Goal: Task Accomplishment & Management: Use online tool/utility

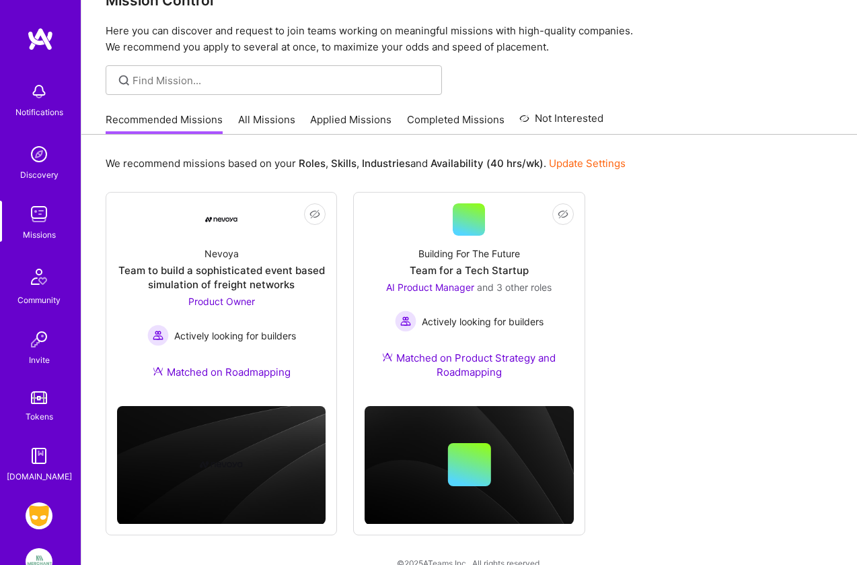
scroll to position [83, 0]
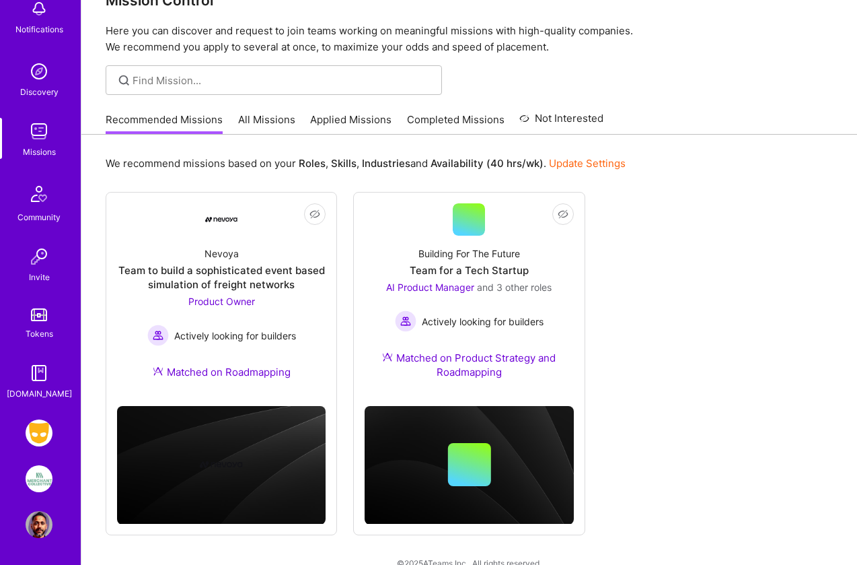
click at [34, 480] on img at bounding box center [39, 478] width 27 height 27
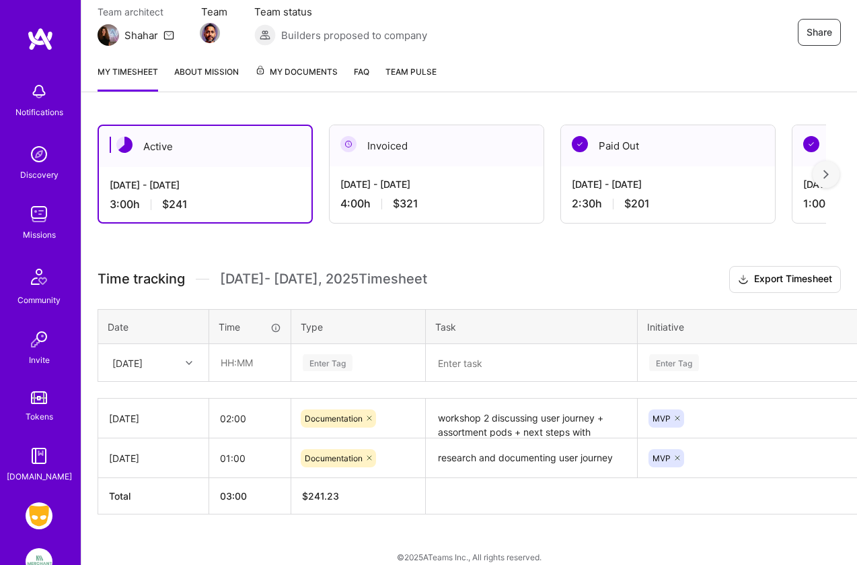
scroll to position [138, 0]
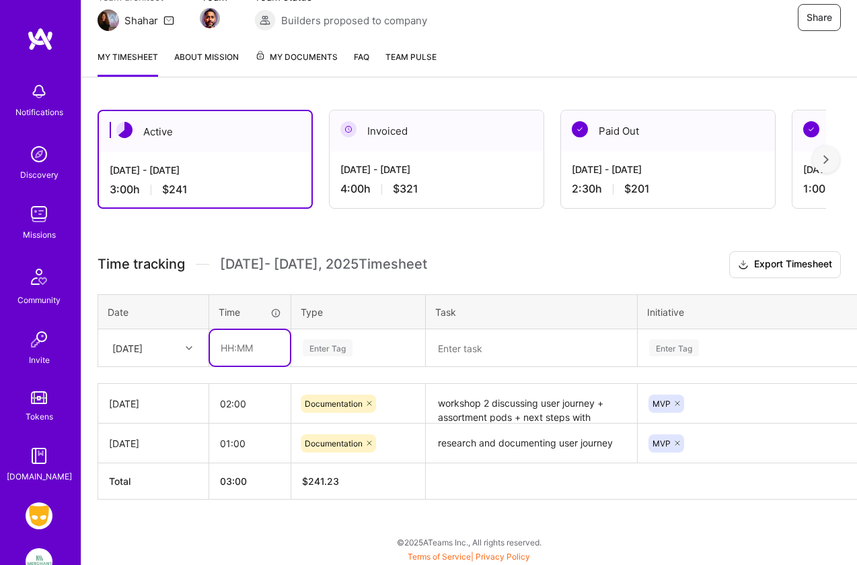
click at [227, 349] on input "text" at bounding box center [250, 348] width 80 height 36
click at [332, 347] on div "Enter Tag" at bounding box center [328, 347] width 50 height 21
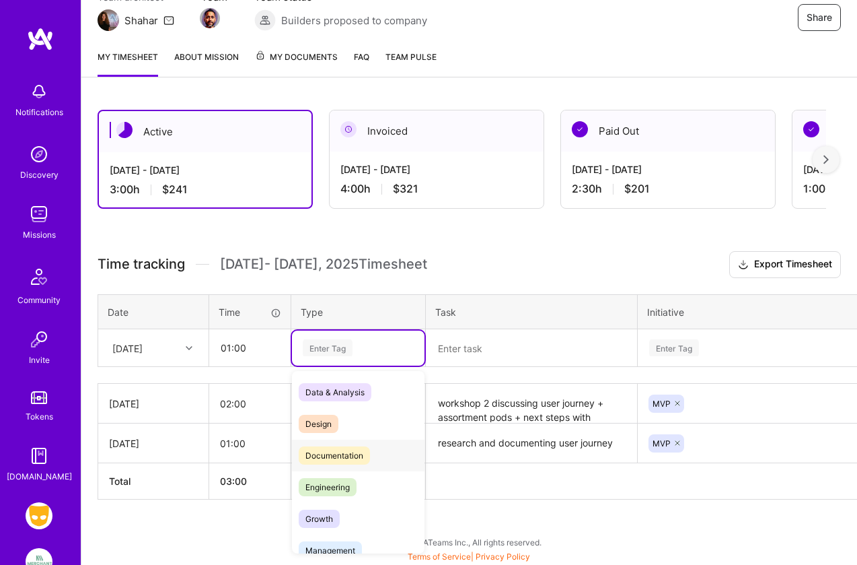
click at [335, 451] on span "Documentation" at bounding box center [334, 455] width 71 height 18
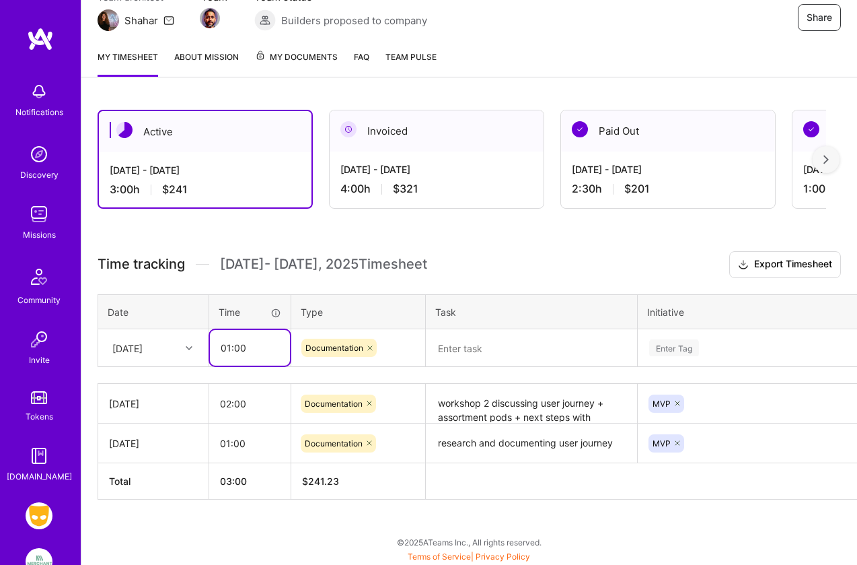
click at [250, 343] on input "01:00" at bounding box center [250, 348] width 80 height 36
type input "0"
type input "3"
type input "00:30"
click at [412, 225] on div "Active [DATE] - [DATE] 3:00 h $241 Invoiced [DATE] - [DATE] 4:00 h $321 Paid Ou…" at bounding box center [469, 330] width 776 height 472
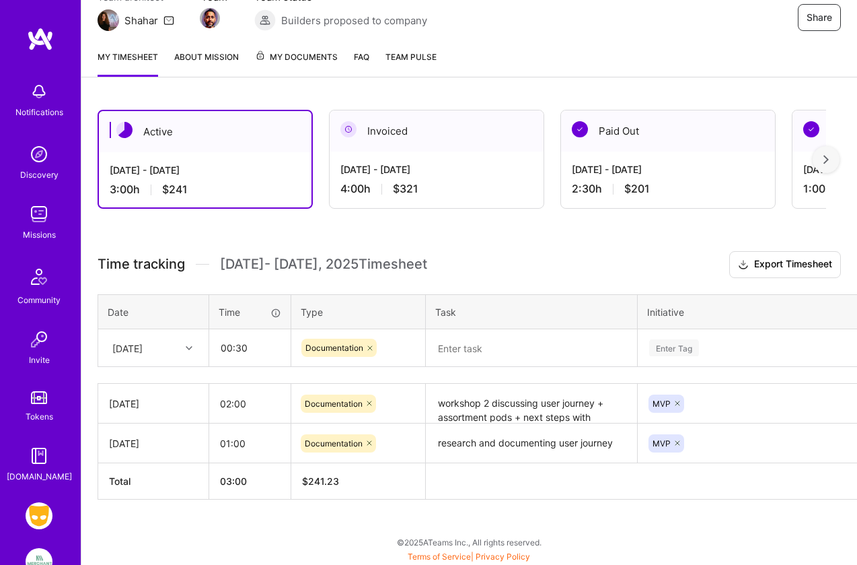
click at [463, 350] on textarea at bounding box center [531, 347] width 209 height 35
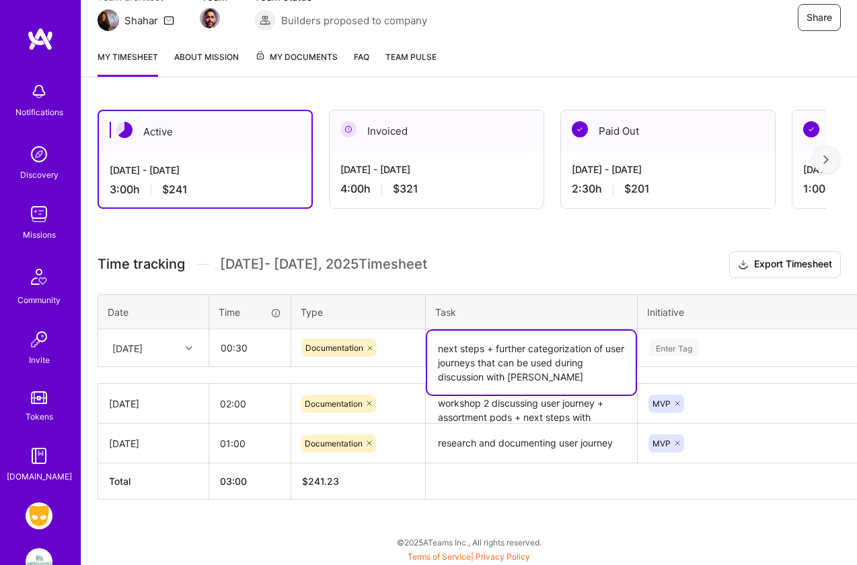
type textarea "next steps + further categorization of user journeys that can be used during di…"
click at [677, 338] on div "Enter Tag" at bounding box center [674, 347] width 50 height 21
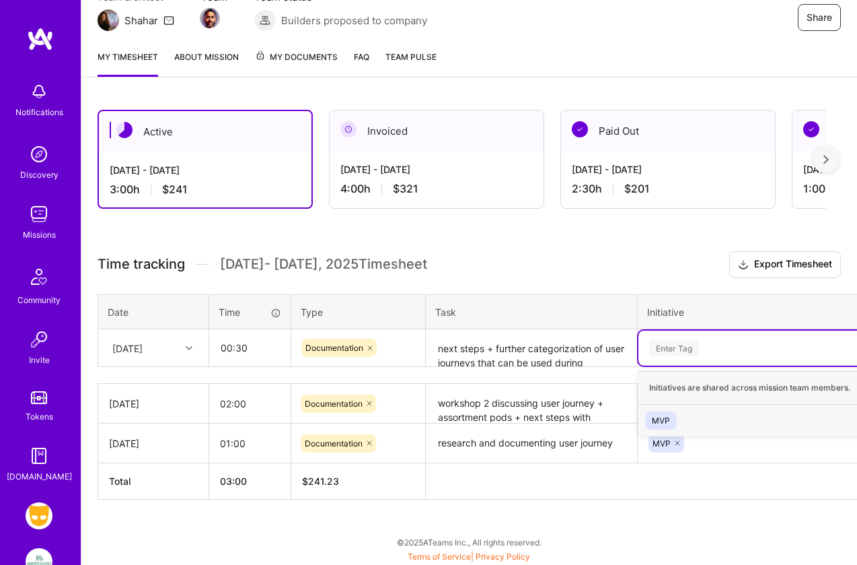
click at [669, 419] on div "MVP" at bounding box center [661, 420] width 18 height 14
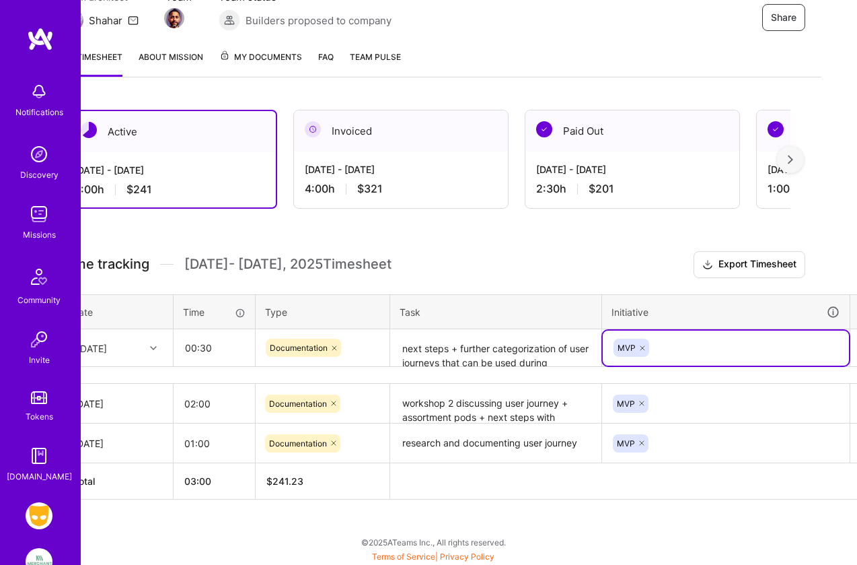
scroll to position [138, 74]
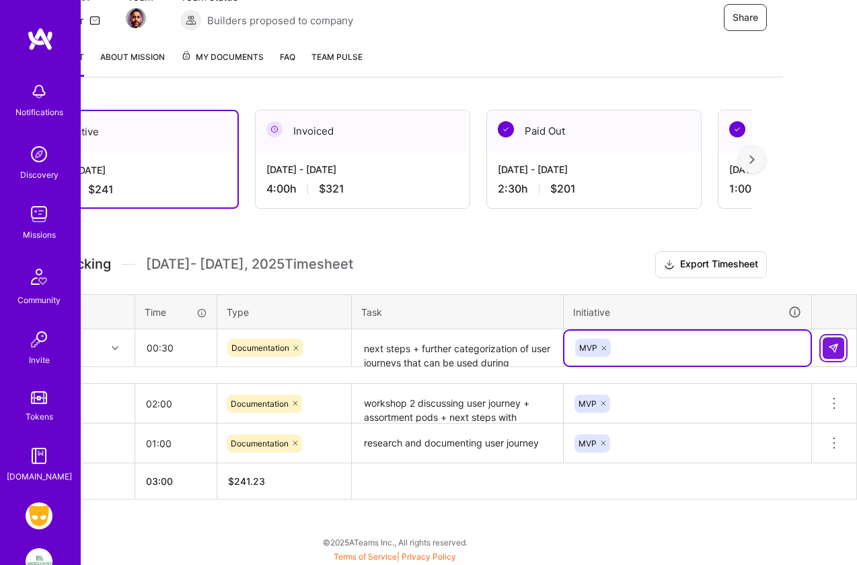
click at [838, 343] on img at bounding box center [833, 348] width 11 height 11
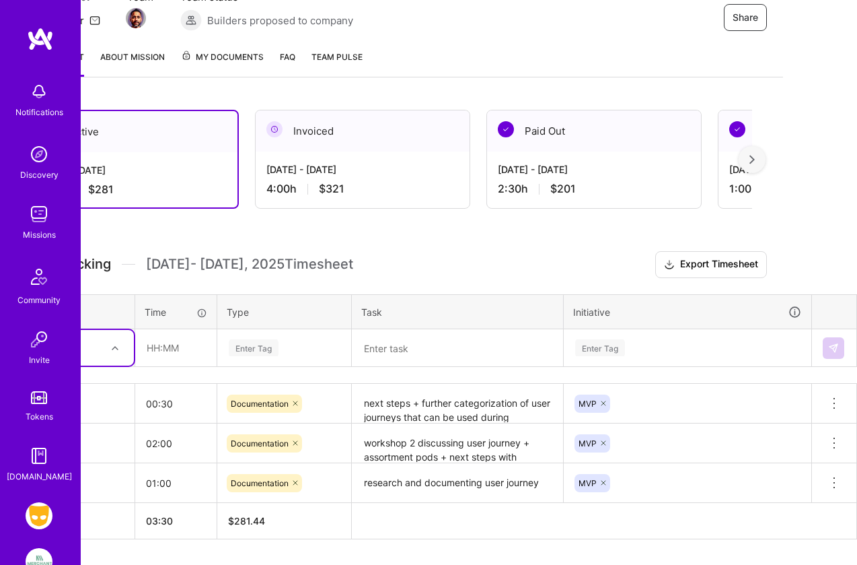
scroll to position [138, 0]
